Goal: Task Accomplishment & Management: Use online tool/utility

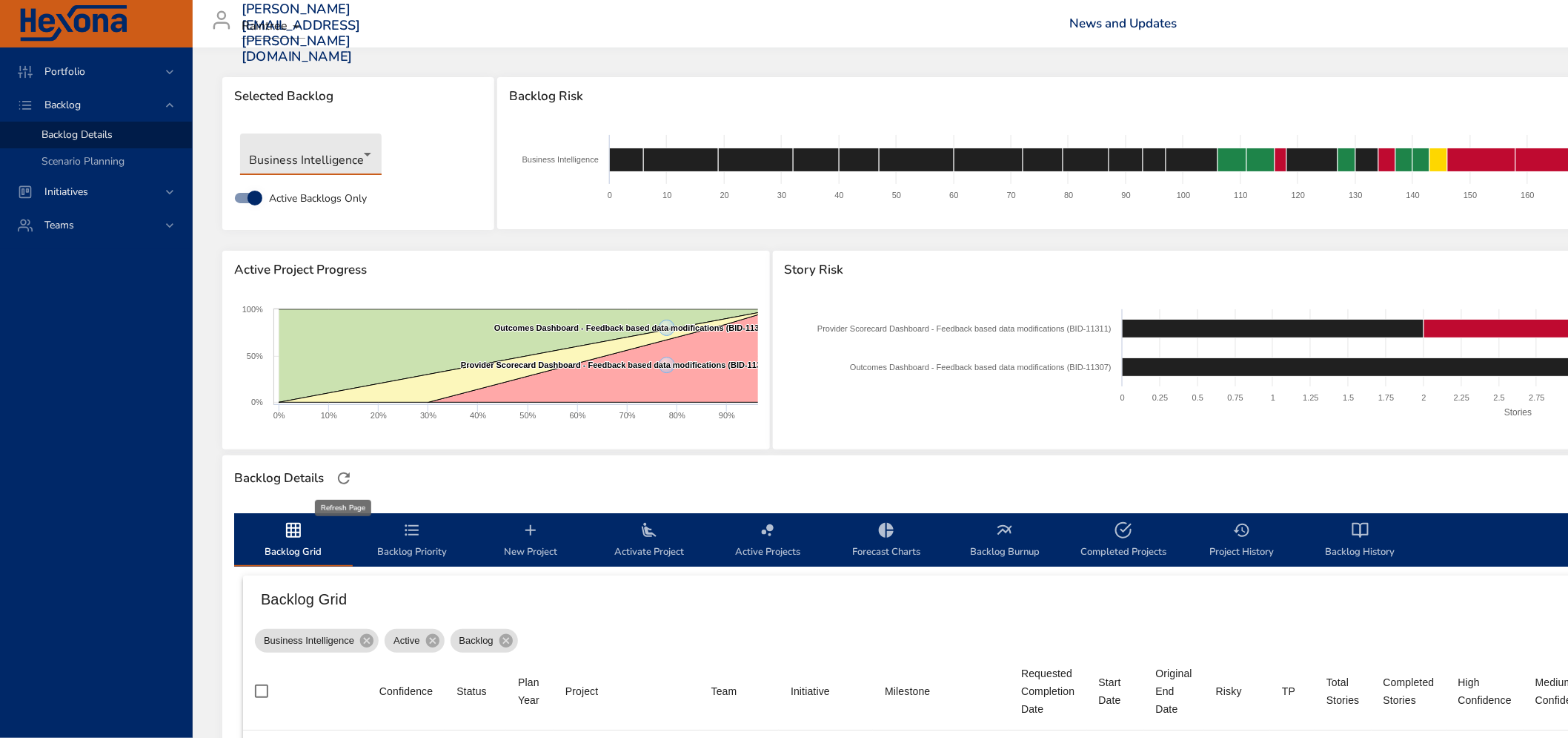
click at [340, 482] on icon "button" at bounding box center [344, 478] width 12 height 12
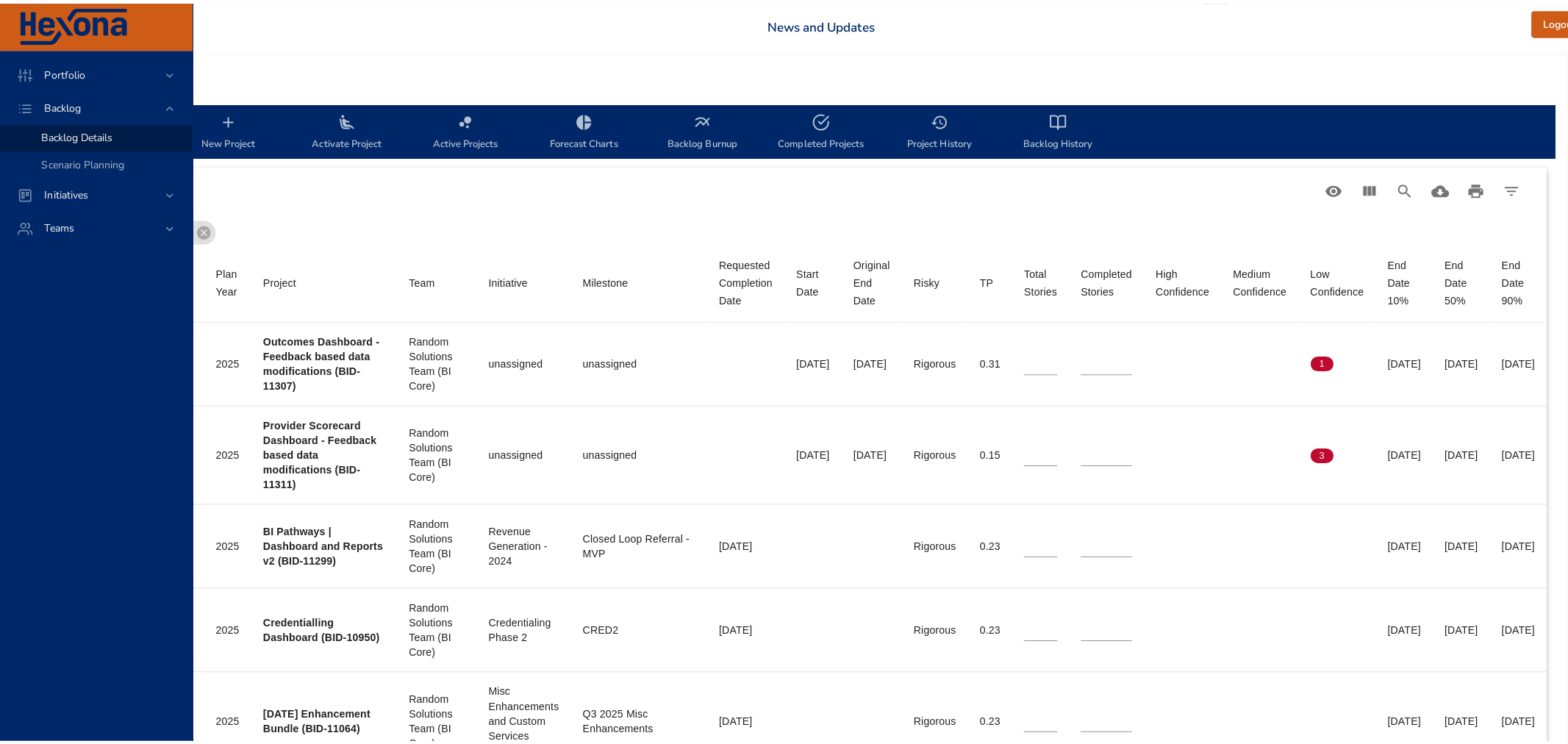
scroll to position [408, 375]
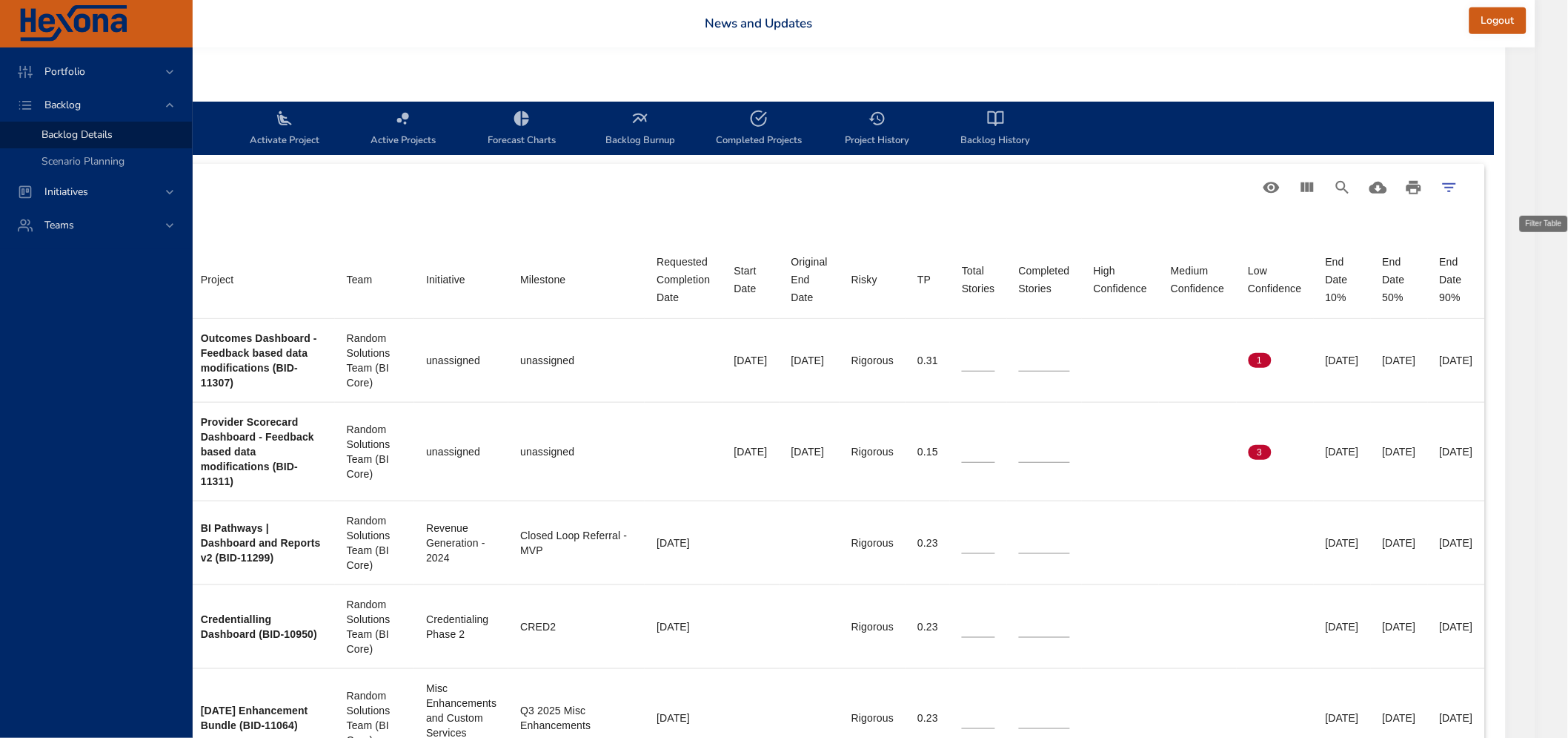
click at [1467, 184] on button "Filter Table" at bounding box center [1449, 187] width 35 height 35
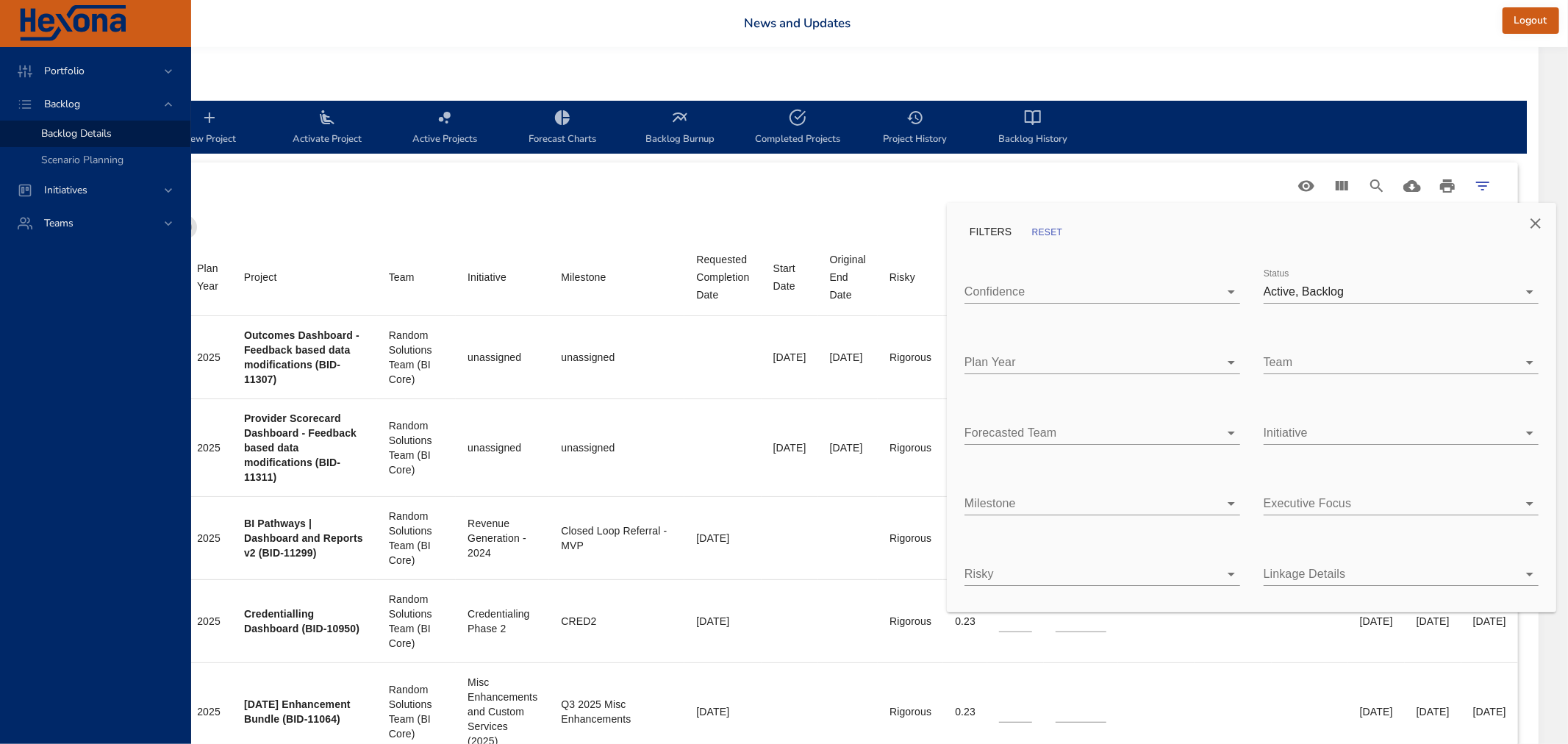
click at [1368, 181] on div at bounding box center [784, 372] width 1568 height 744
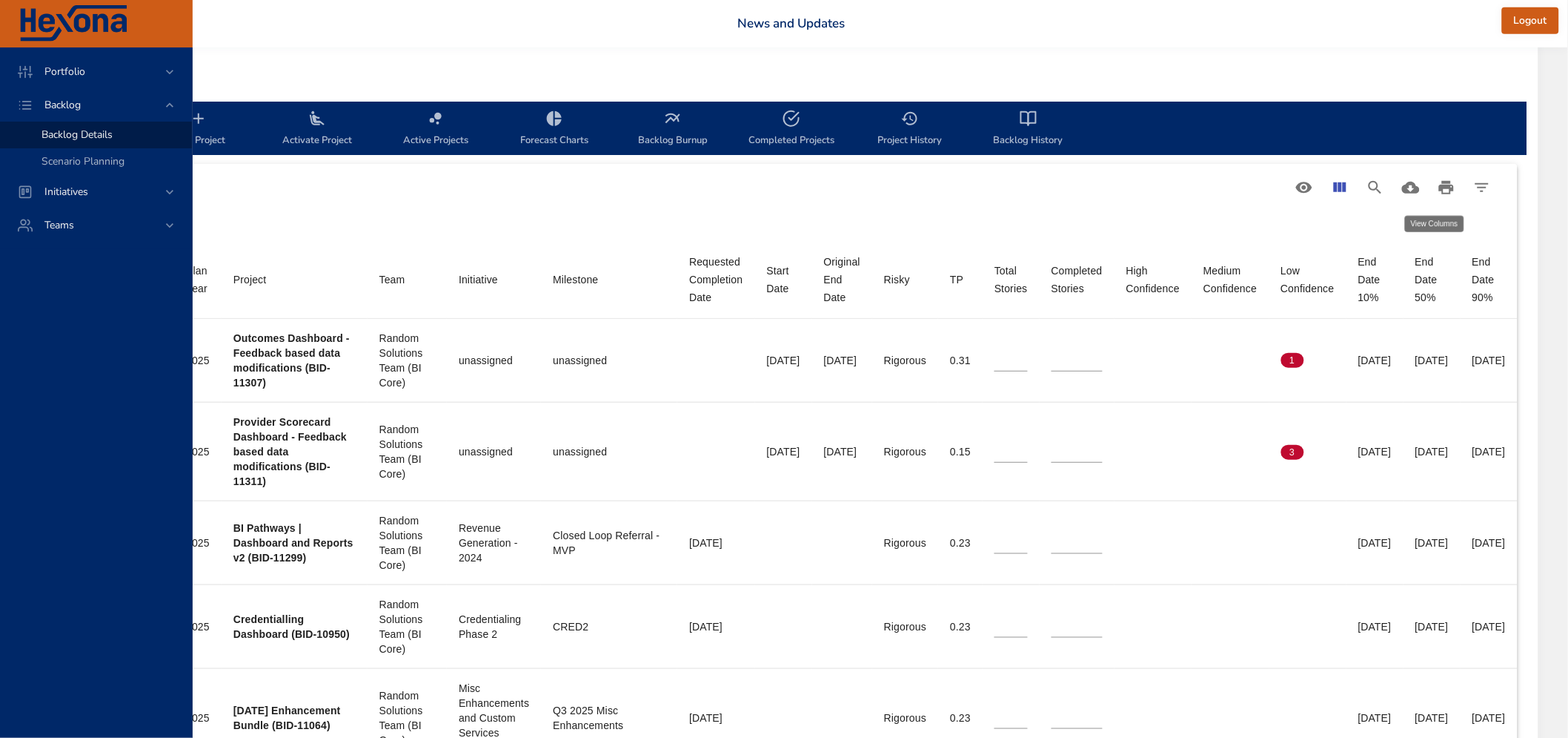
click at [1349, 184] on icon "View Columns" at bounding box center [1339, 188] width 18 height 18
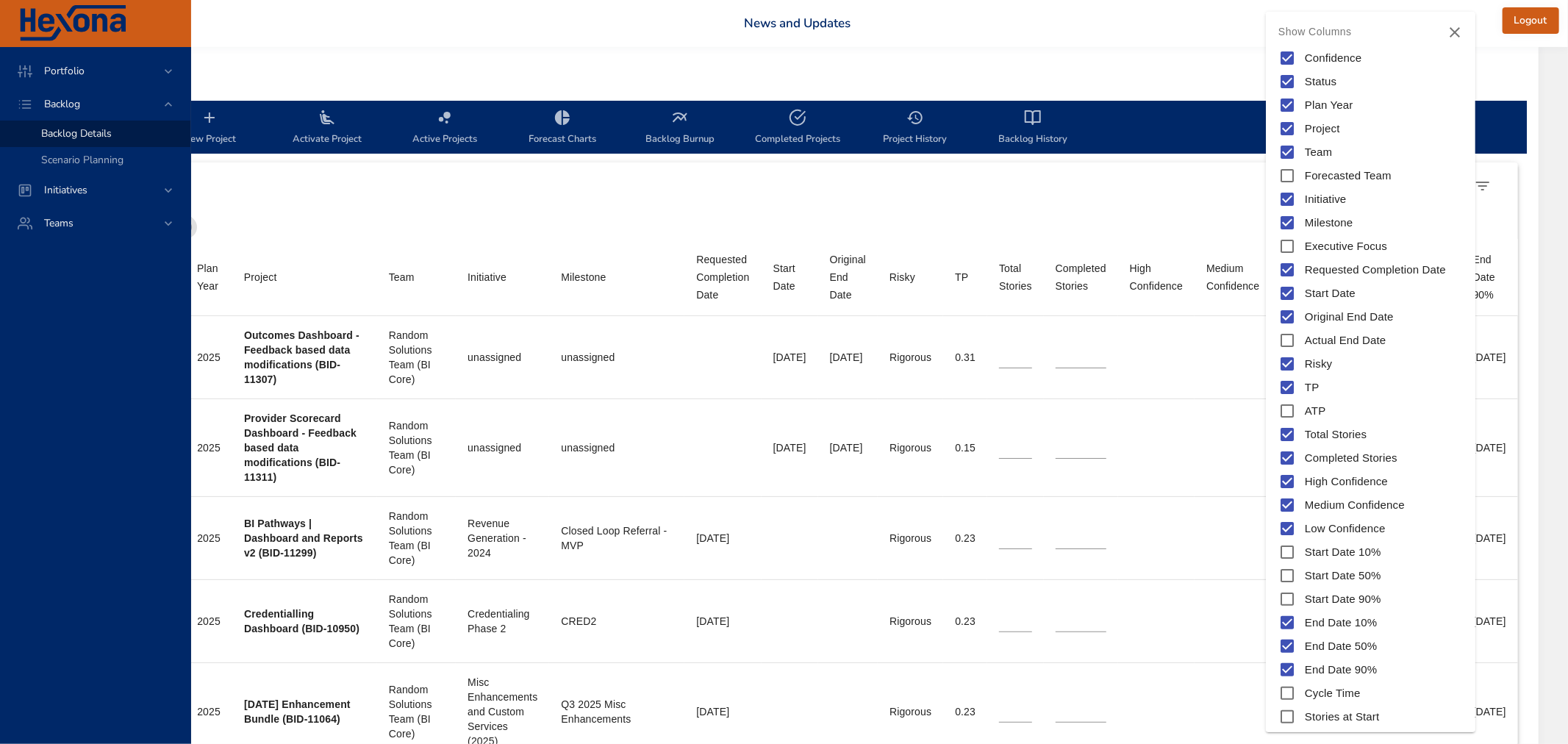
click at [1337, 578] on span "Start Date 50%" at bounding box center [1344, 576] width 77 height 17
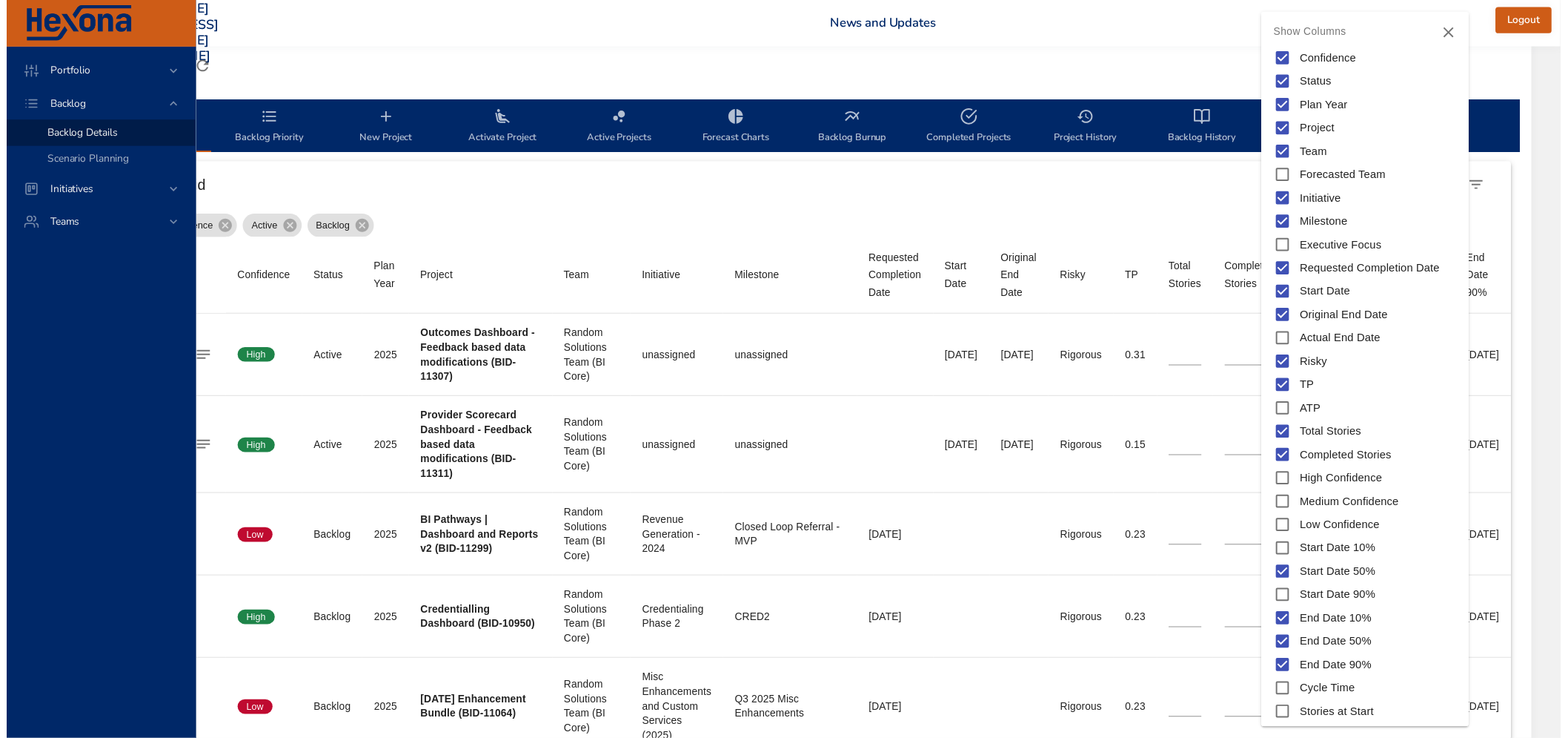
scroll to position [411, 258]
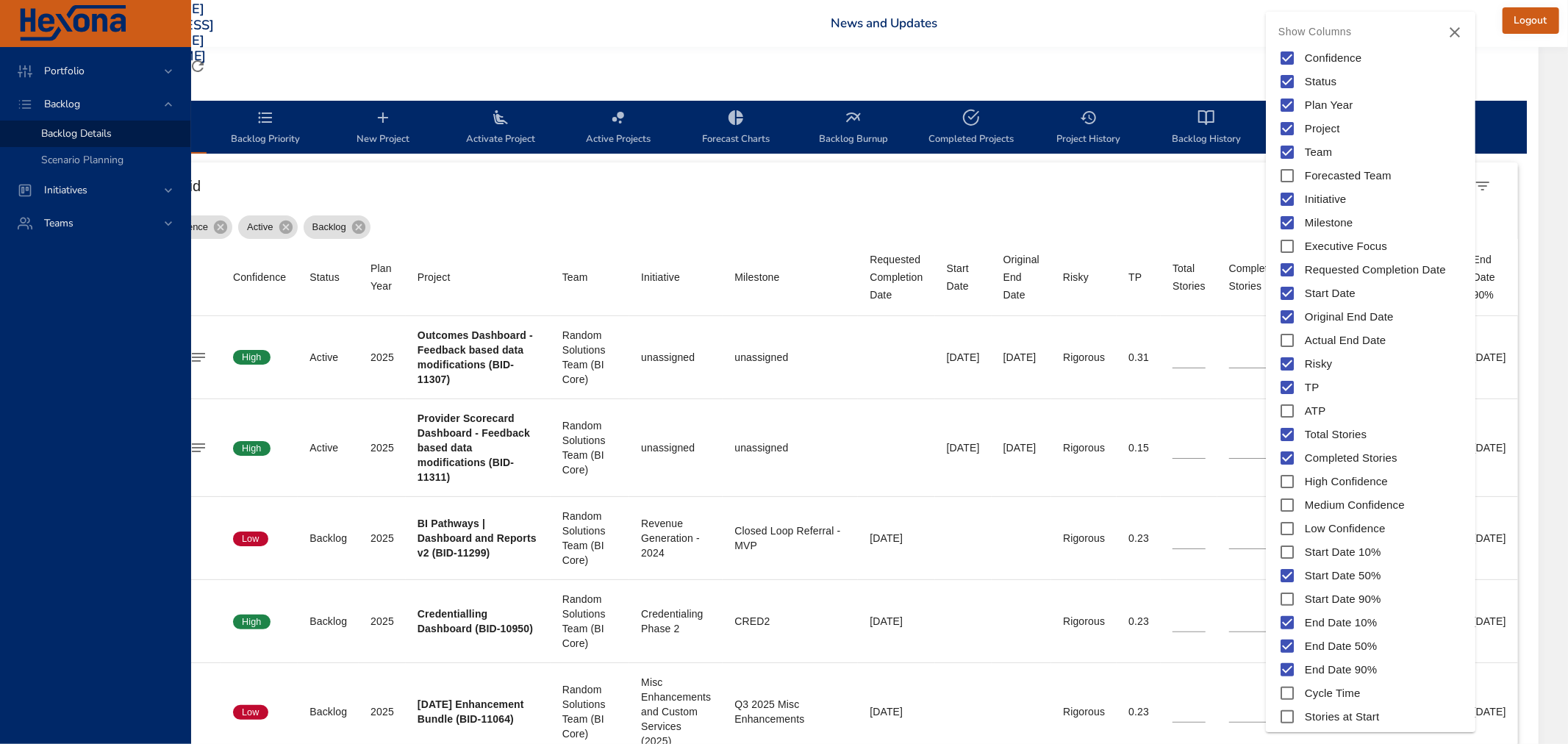
click at [1191, 212] on div at bounding box center [784, 372] width 1568 height 744
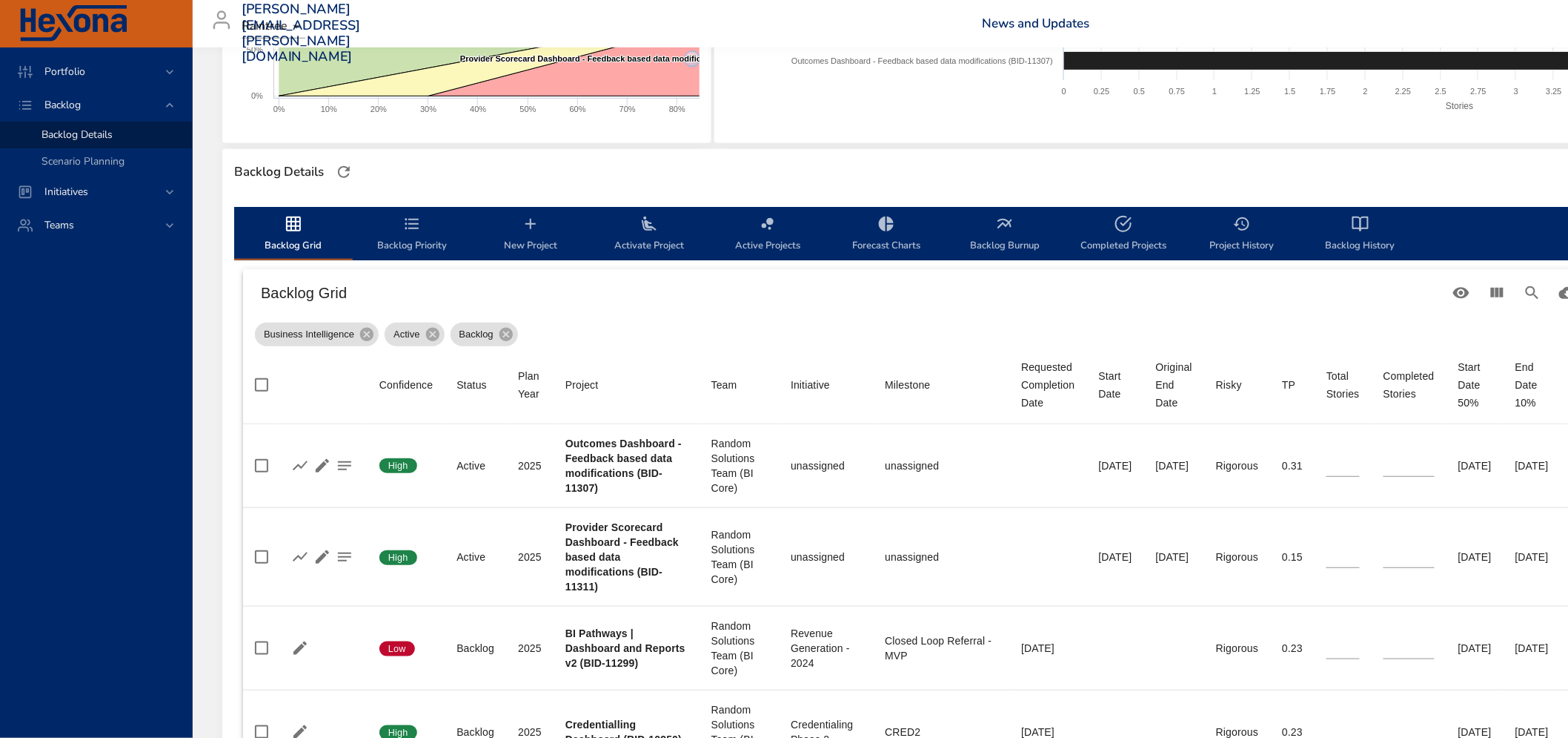
scroll to position [164, 0]
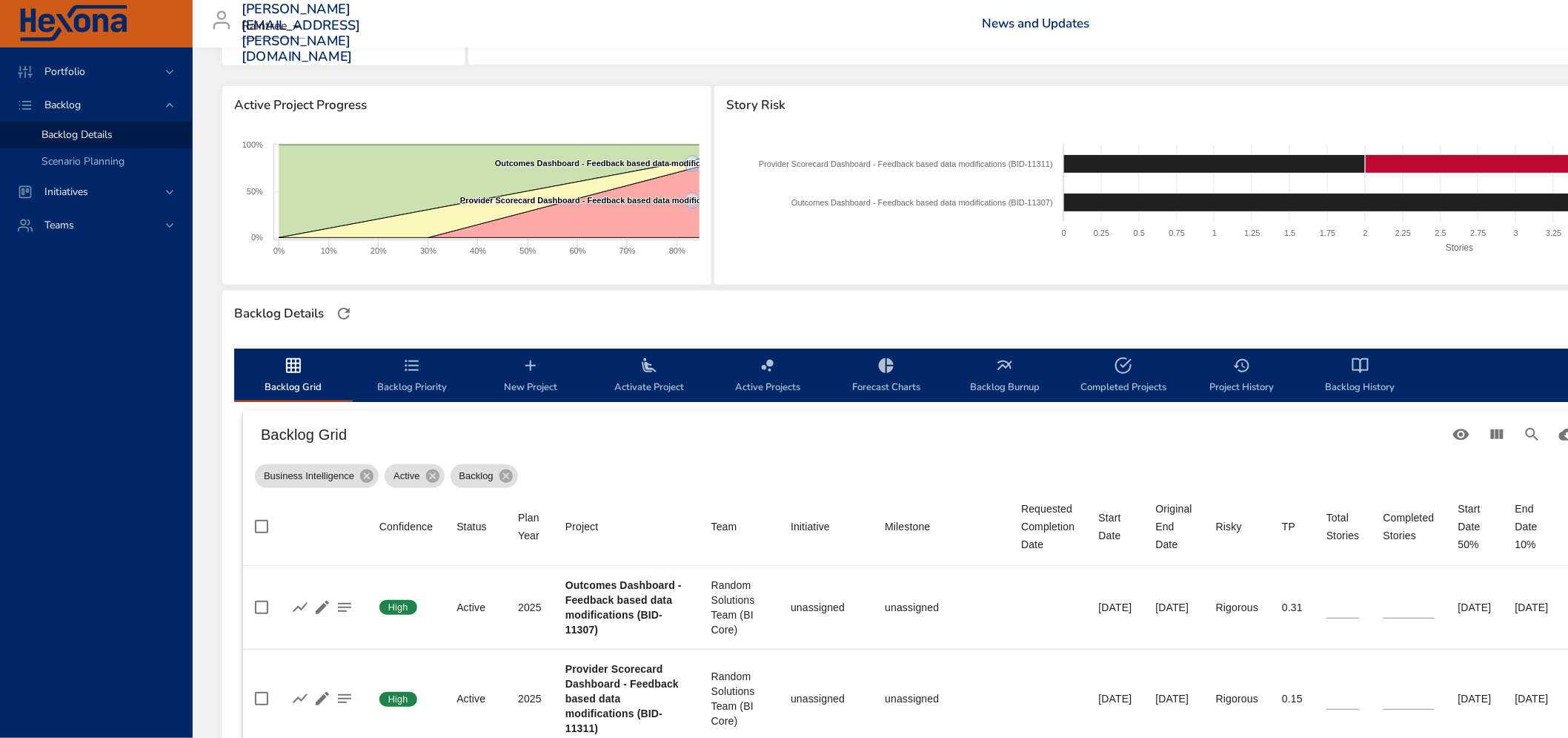
click at [418, 378] on span "Backlog Priority" at bounding box center [412, 377] width 101 height 40
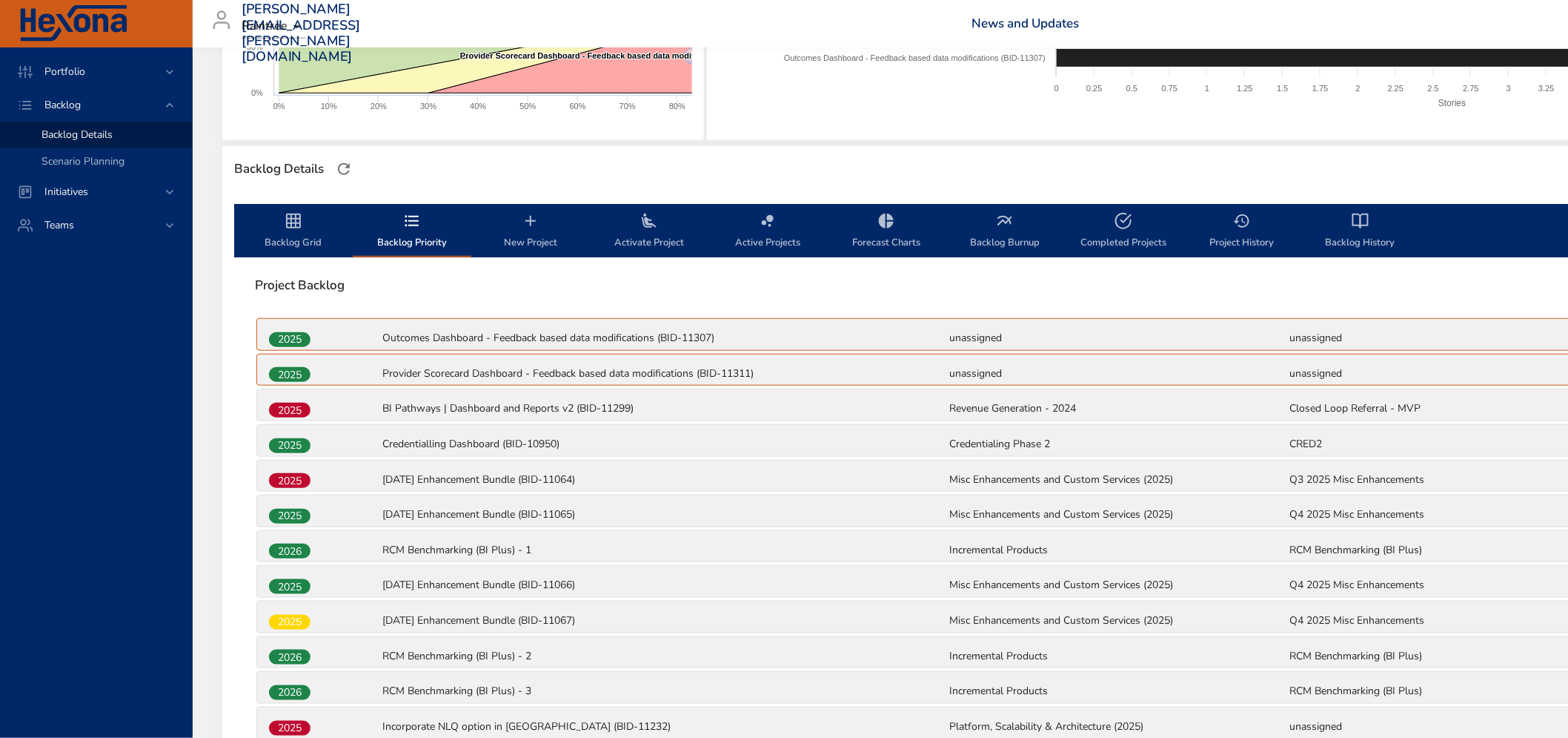
scroll to position [329, 0]
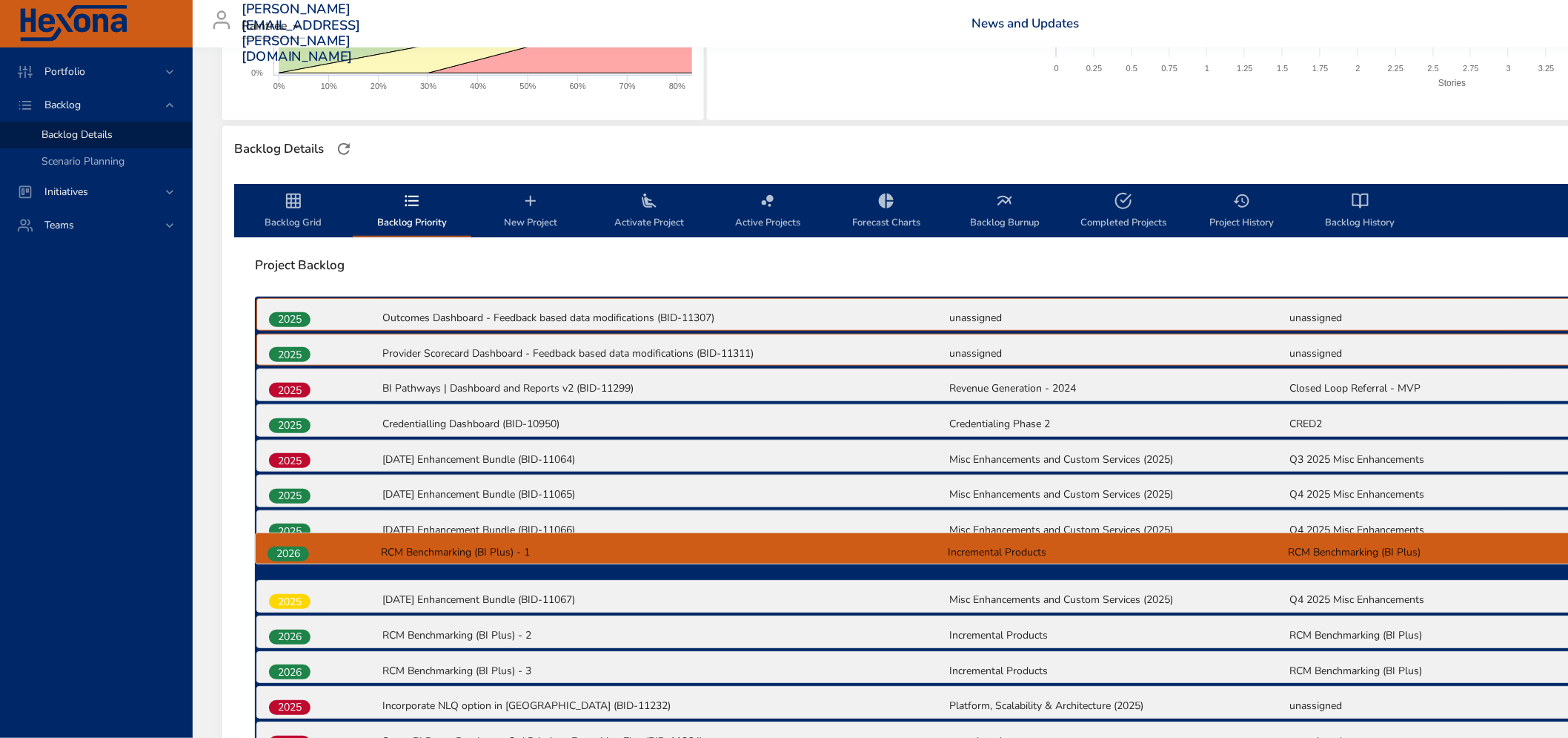
drag, startPoint x: 289, startPoint y: 532, endPoint x: 287, endPoint y: 561, distance: 29.1
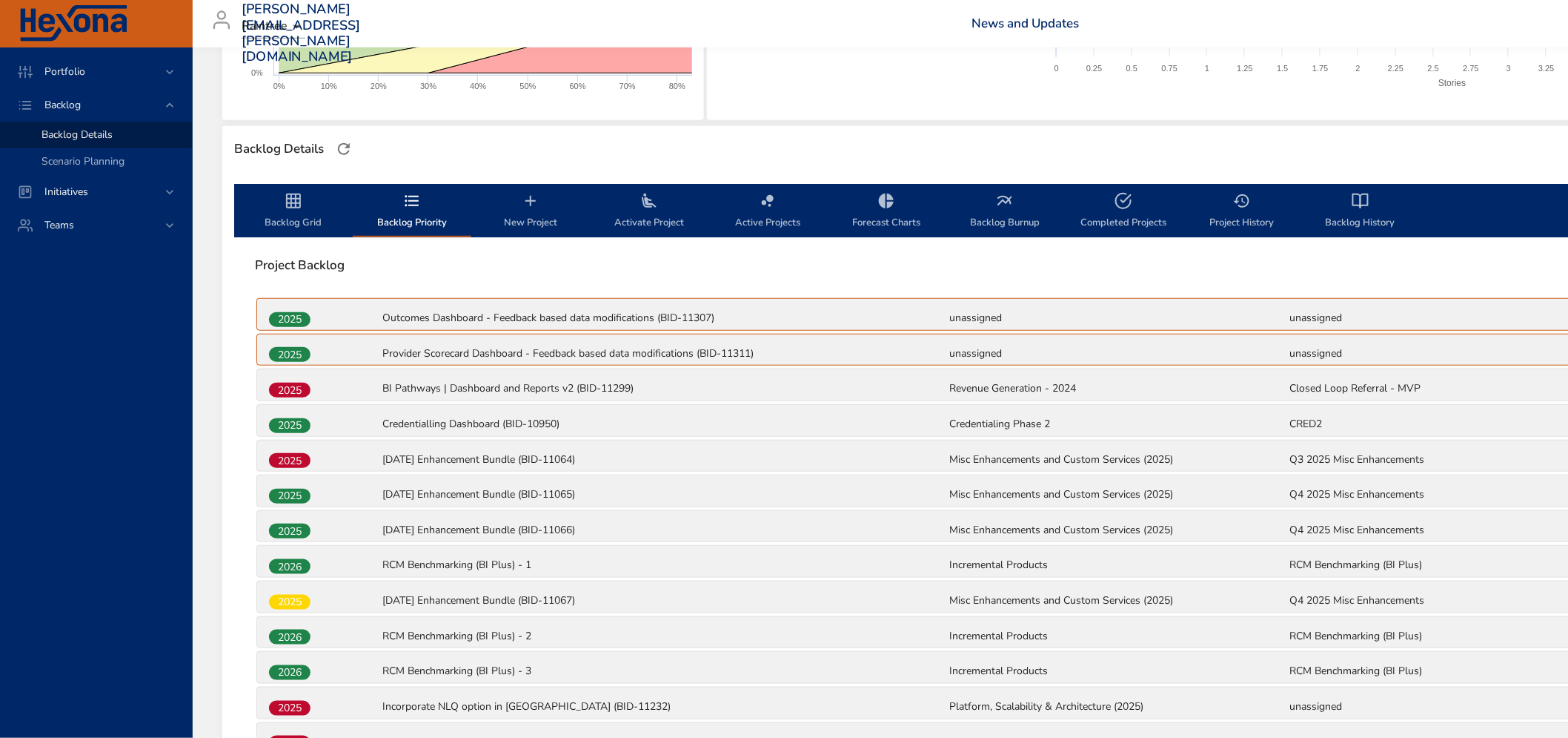
click at [287, 204] on icon "backlog-tab" at bounding box center [293, 200] width 18 height 18
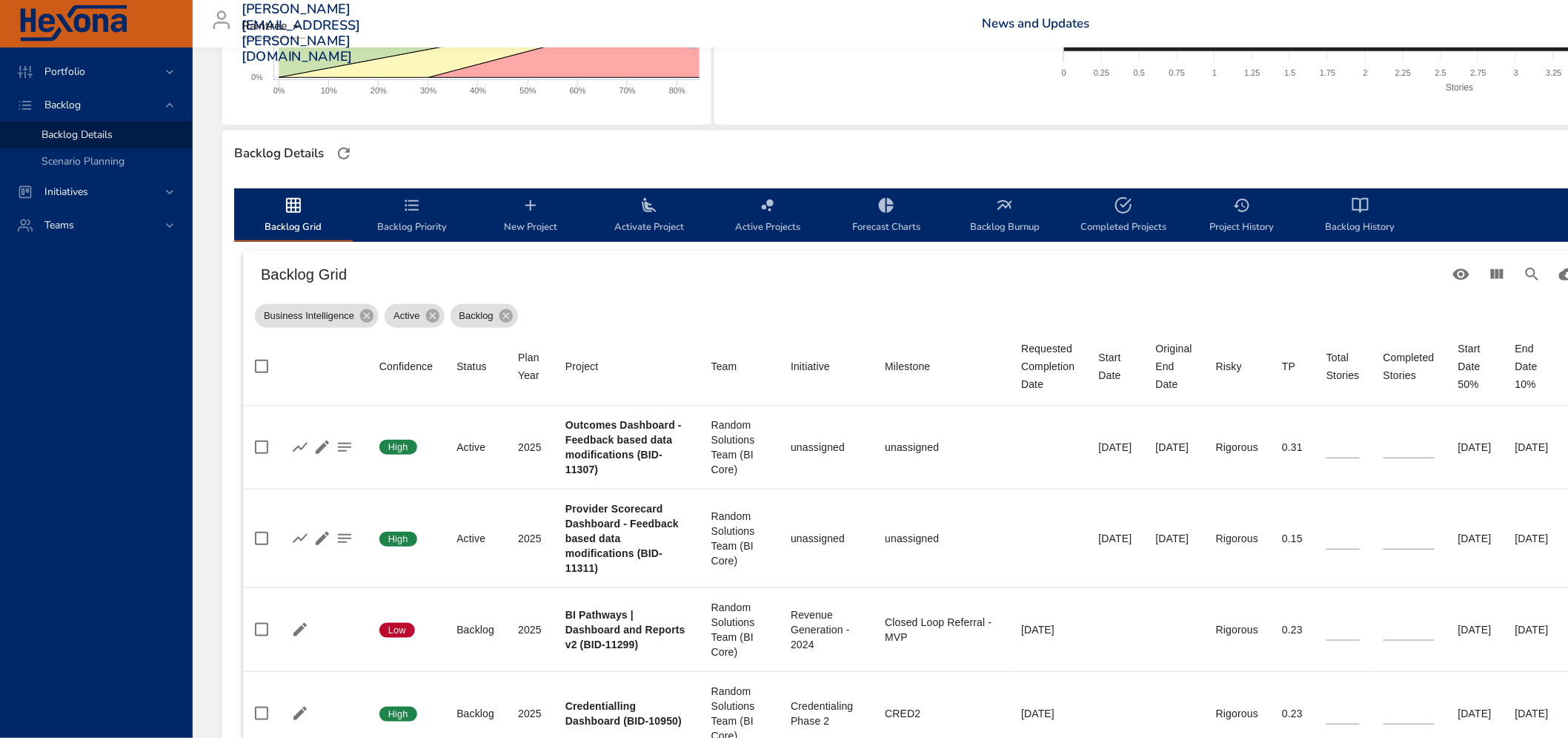
scroll to position [247, 0]
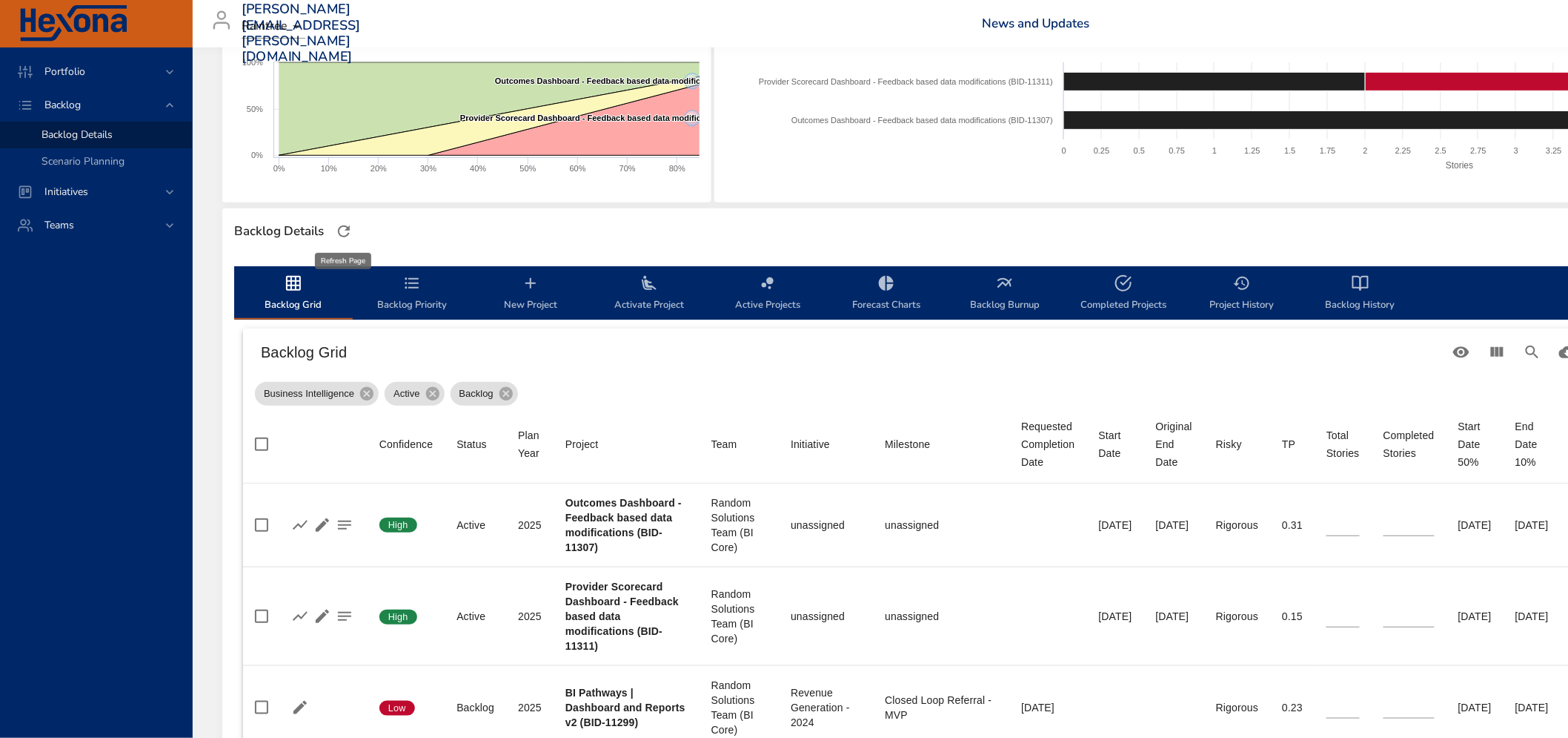
click at [346, 231] on icon "button" at bounding box center [344, 231] width 18 height 18
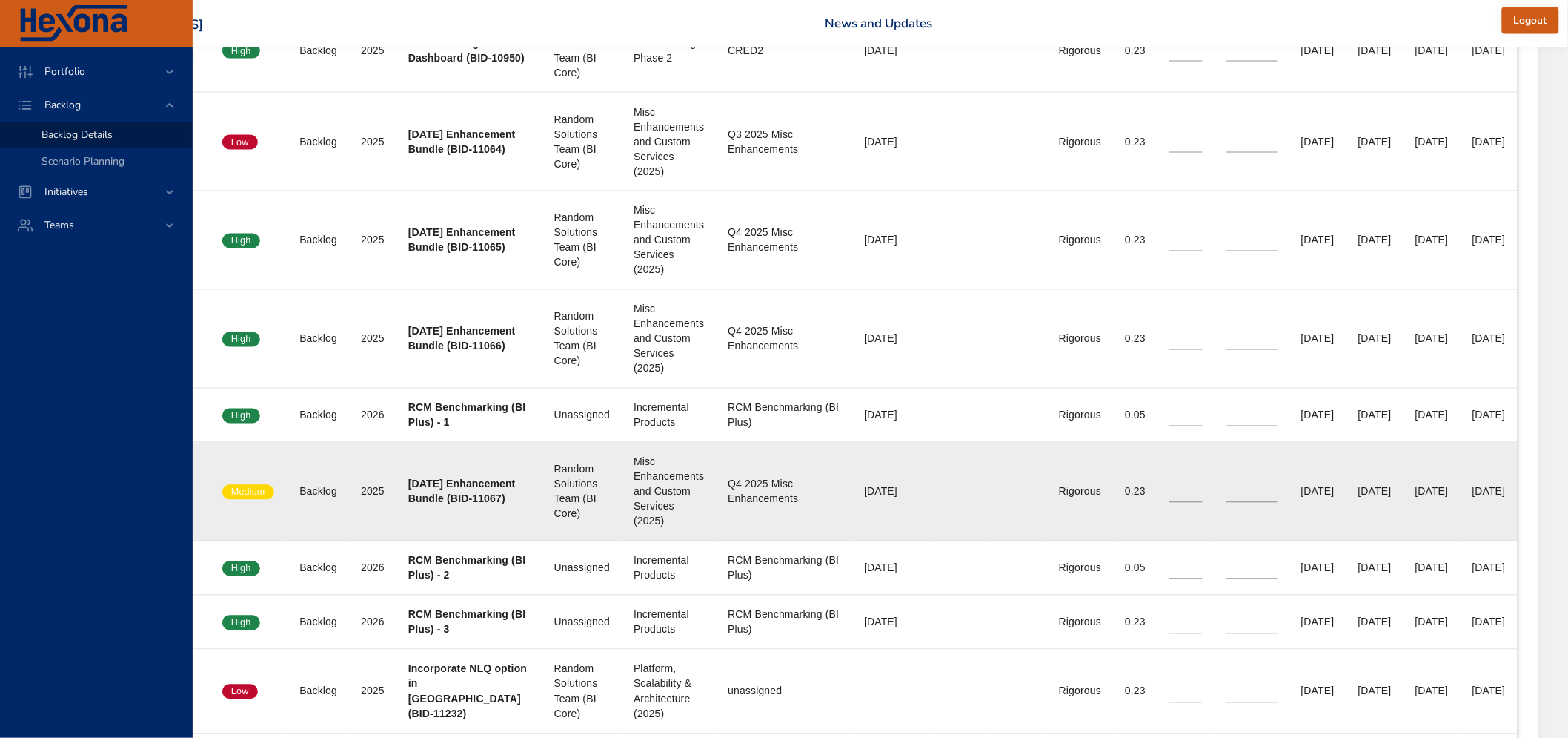
scroll to position [988, 271]
